Goal: Task Accomplishment & Management: Manage account settings

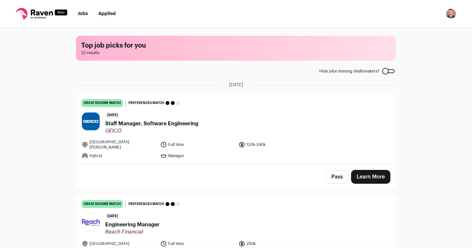
scroll to position [34, 0]
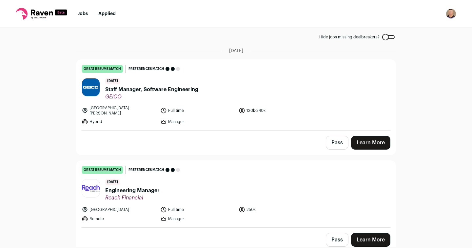
click at [84, 15] on link "Jobs" at bounding box center [83, 13] width 10 height 5
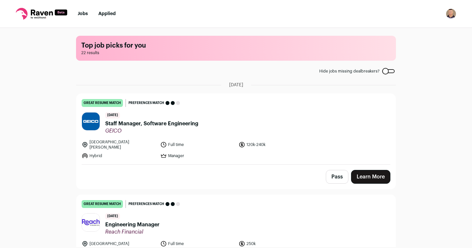
click at [449, 15] on img "Open dropdown" at bounding box center [451, 14] width 10 height 10
click at [406, 32] on link "Settings" at bounding box center [419, 31] width 72 height 16
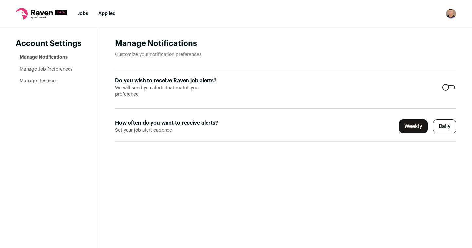
click at [55, 81] on link "Manage Resume" at bounding box center [38, 81] width 36 height 5
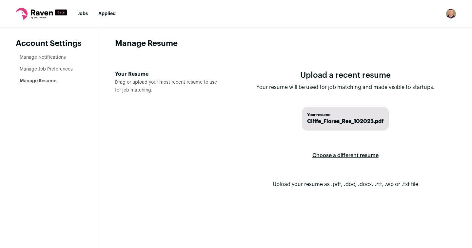
click at [339, 153] on label "Choose a different resume" at bounding box center [345, 155] width 66 height 18
click at [0, 0] on input "Your Resume Drag or upload your most recent resume to use for job matching." at bounding box center [0, 0] width 0 height 0
click at [350, 155] on label "Choose a different resume" at bounding box center [345, 155] width 66 height 18
click at [0, 0] on input "Your Resume Drag or upload your most recent resume to use for job matching." at bounding box center [0, 0] width 0 height 0
click at [344, 153] on label "Choose a different resume" at bounding box center [345, 155] width 66 height 18
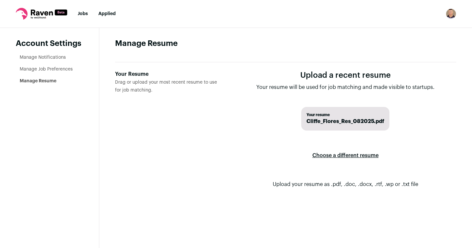
click at [0, 0] on input "Your Resume Drag or upload your most recent resume to use for job matching." at bounding box center [0, 0] width 0 height 0
click at [267, 141] on form "Upload a recent resume Your resume will be used for job matching and made visib…" at bounding box center [345, 134] width 222 height 128
click at [62, 70] on link "Manage Job Preferences" at bounding box center [46, 69] width 53 height 5
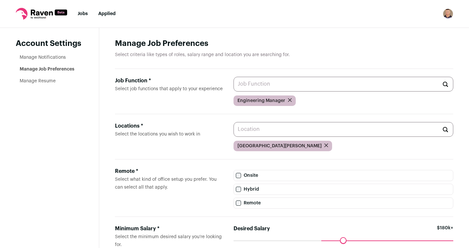
click at [52, 56] on link "Manage Notifications" at bounding box center [43, 57] width 46 height 5
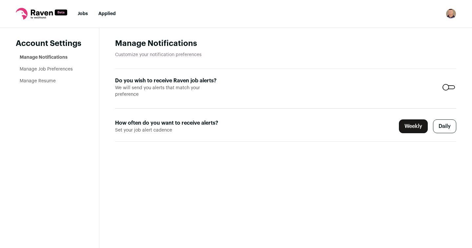
click at [85, 13] on link "Jobs" at bounding box center [83, 13] width 10 height 5
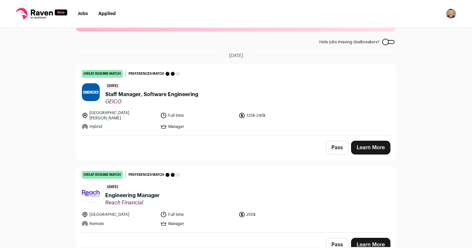
scroll to position [30, 0]
